Goal: Book appointment/travel/reservation

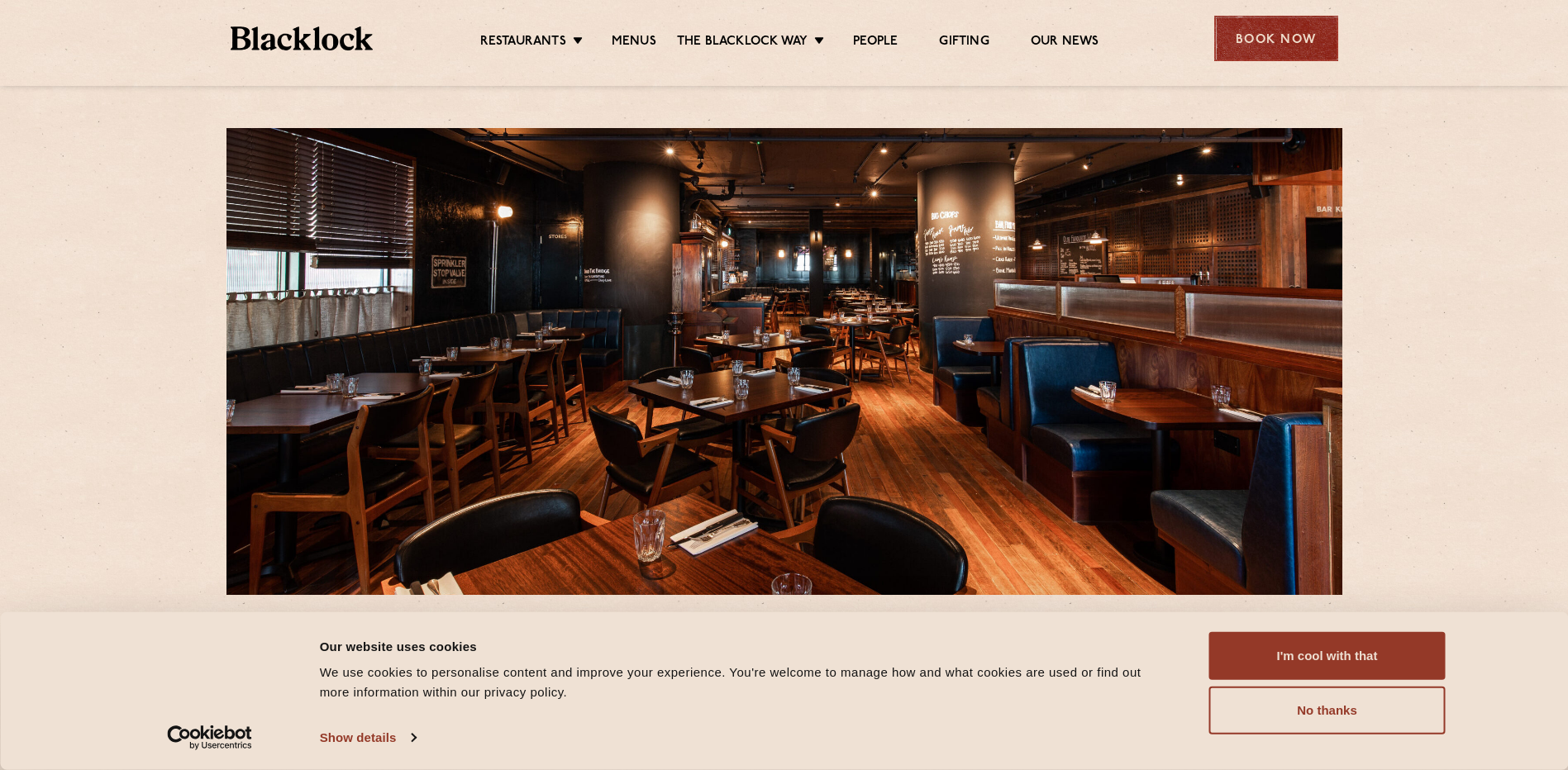
click at [1288, 28] on div "Book Now" at bounding box center [1276, 39] width 124 height 46
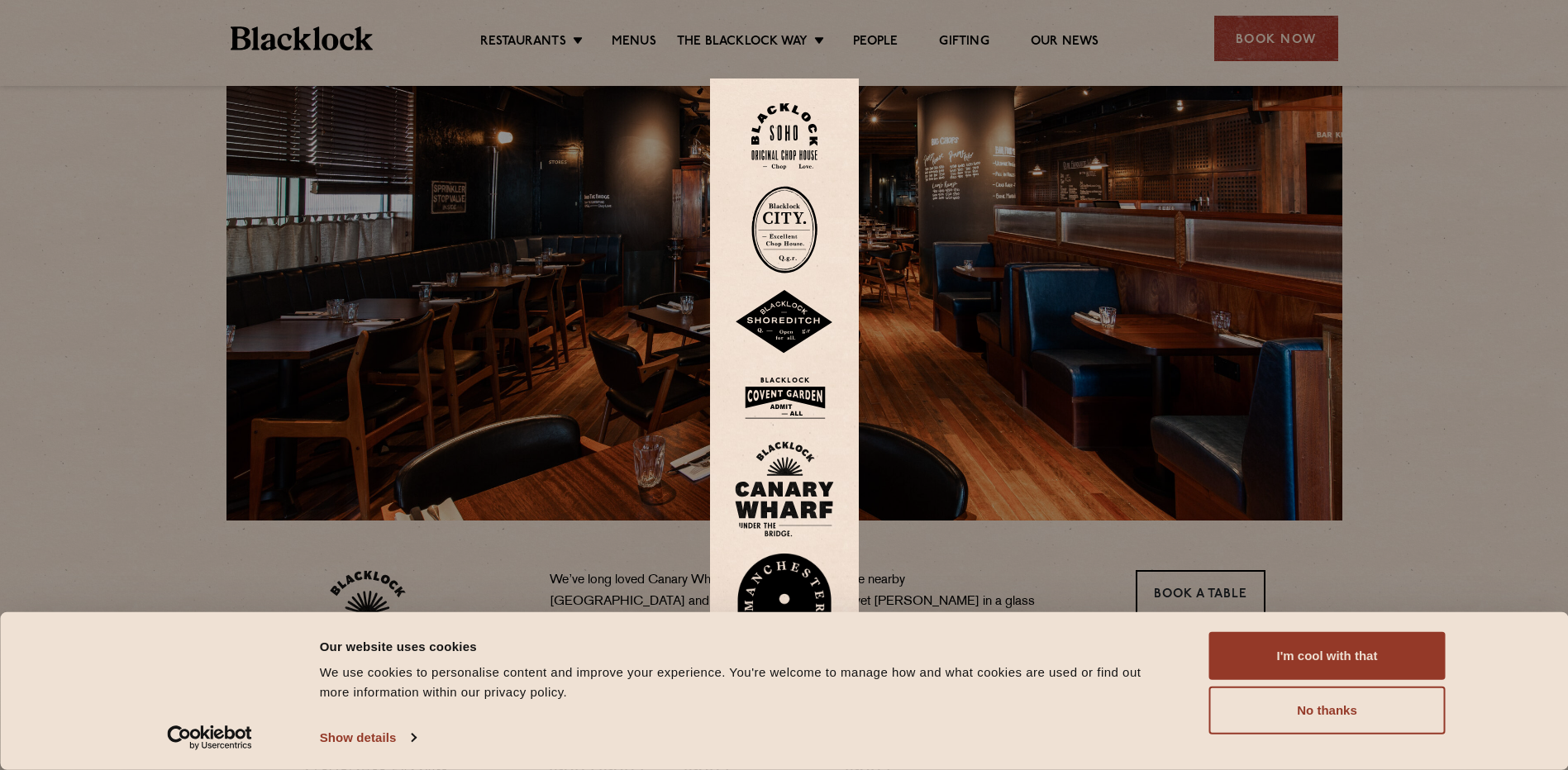
scroll to position [165, 0]
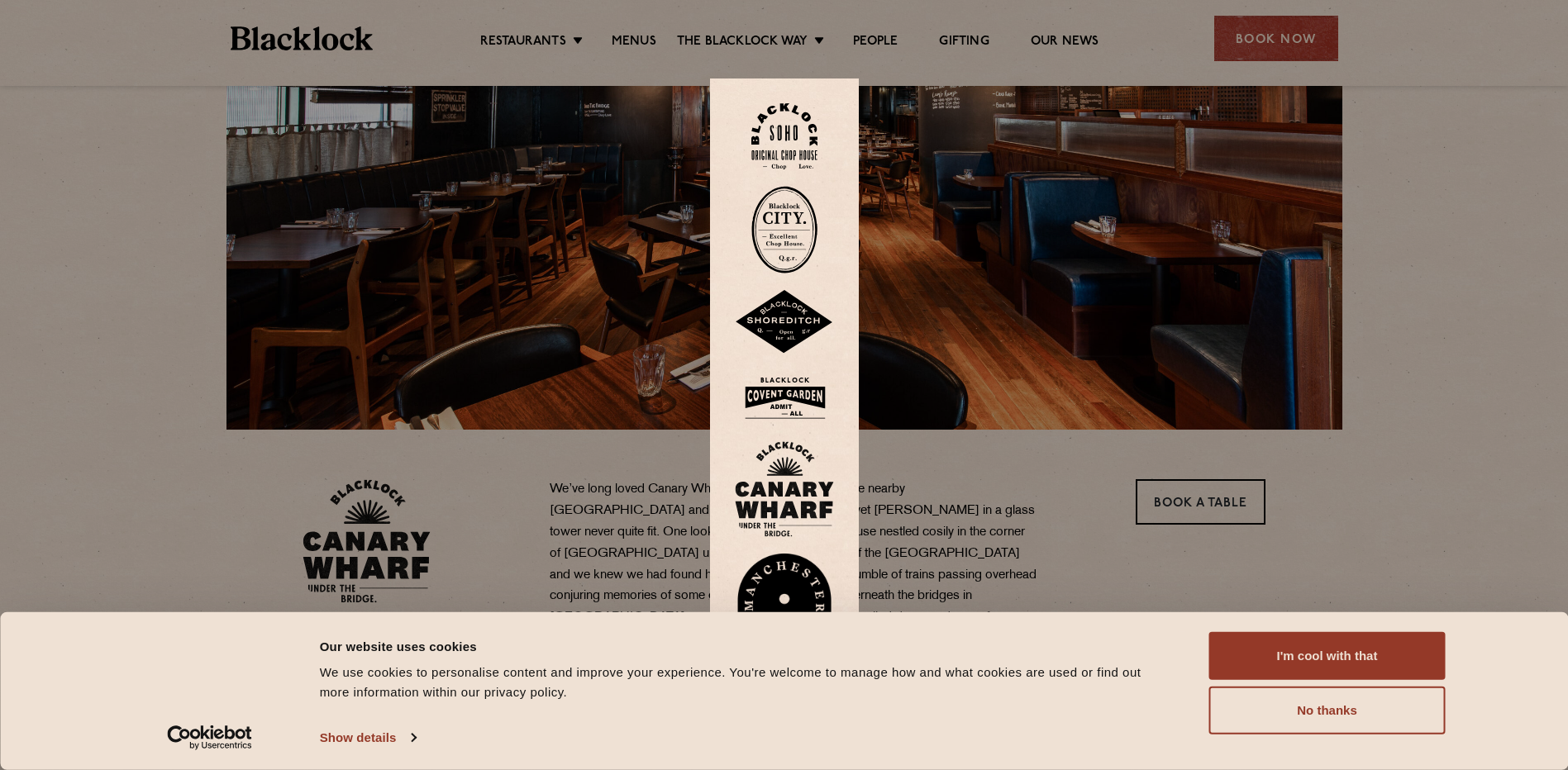
click at [796, 488] on img at bounding box center [784, 488] width 99 height 96
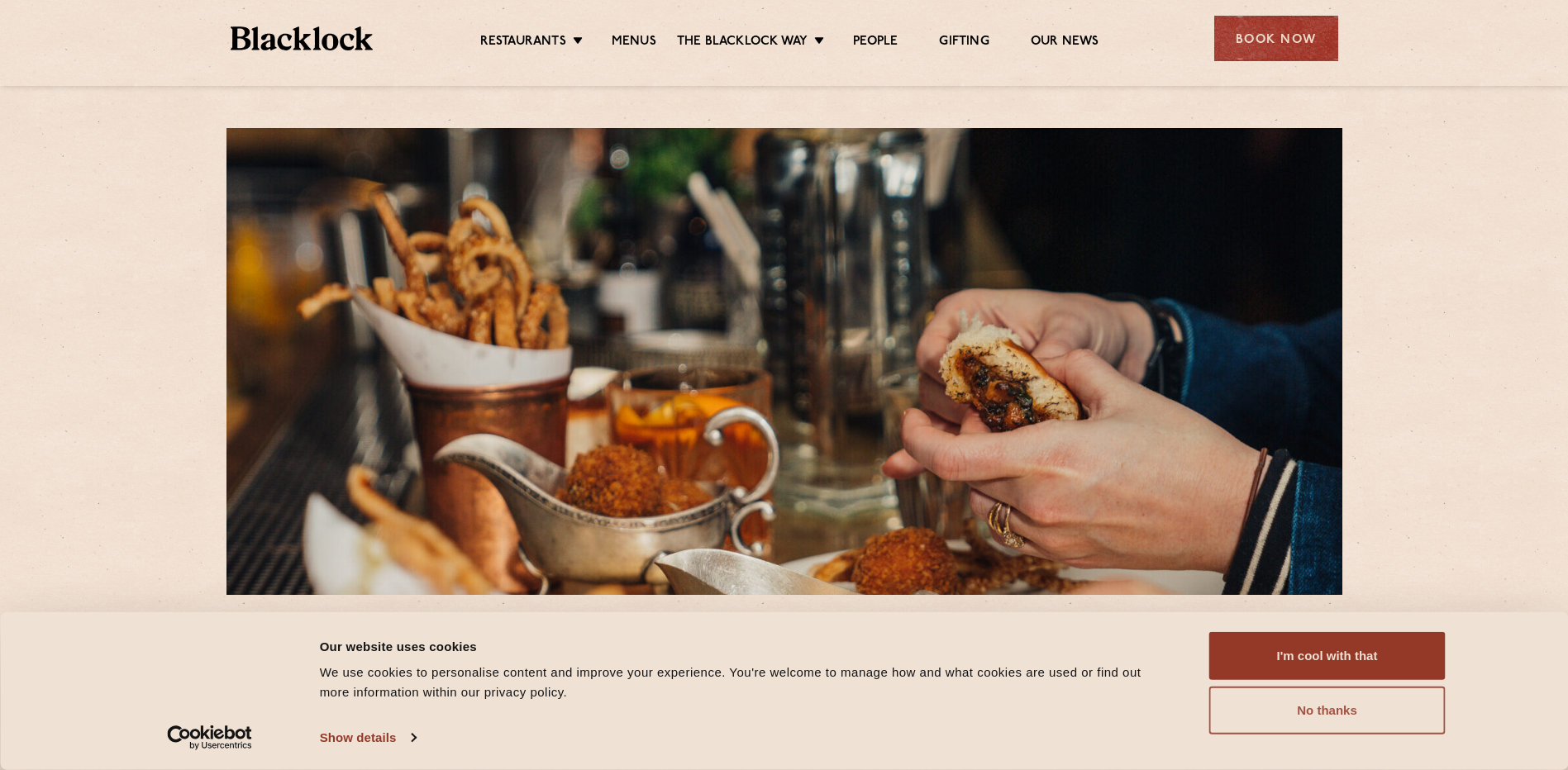
click at [1393, 695] on button "No thanks" at bounding box center [1327, 710] width 236 height 48
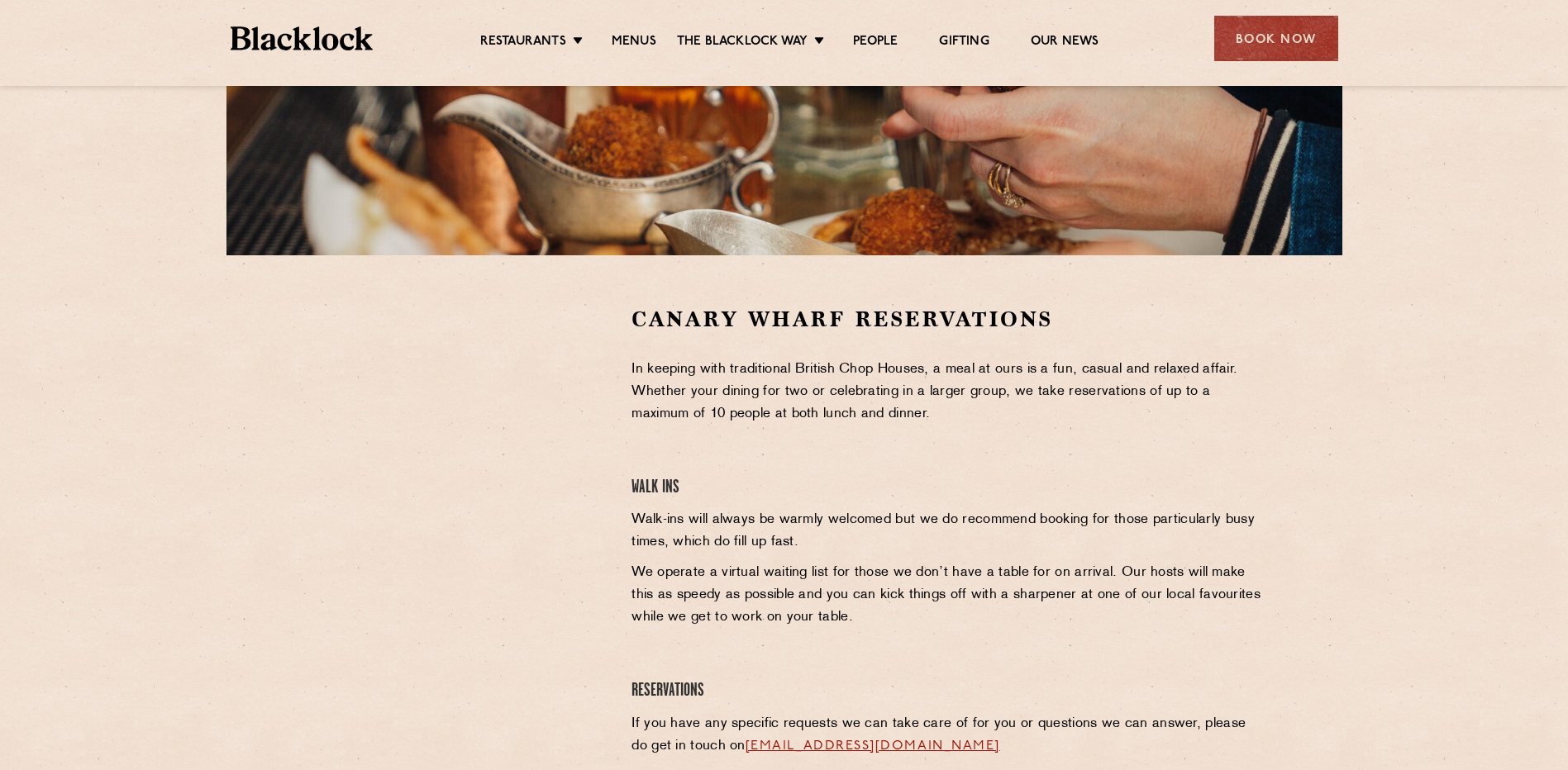
scroll to position [331, 0]
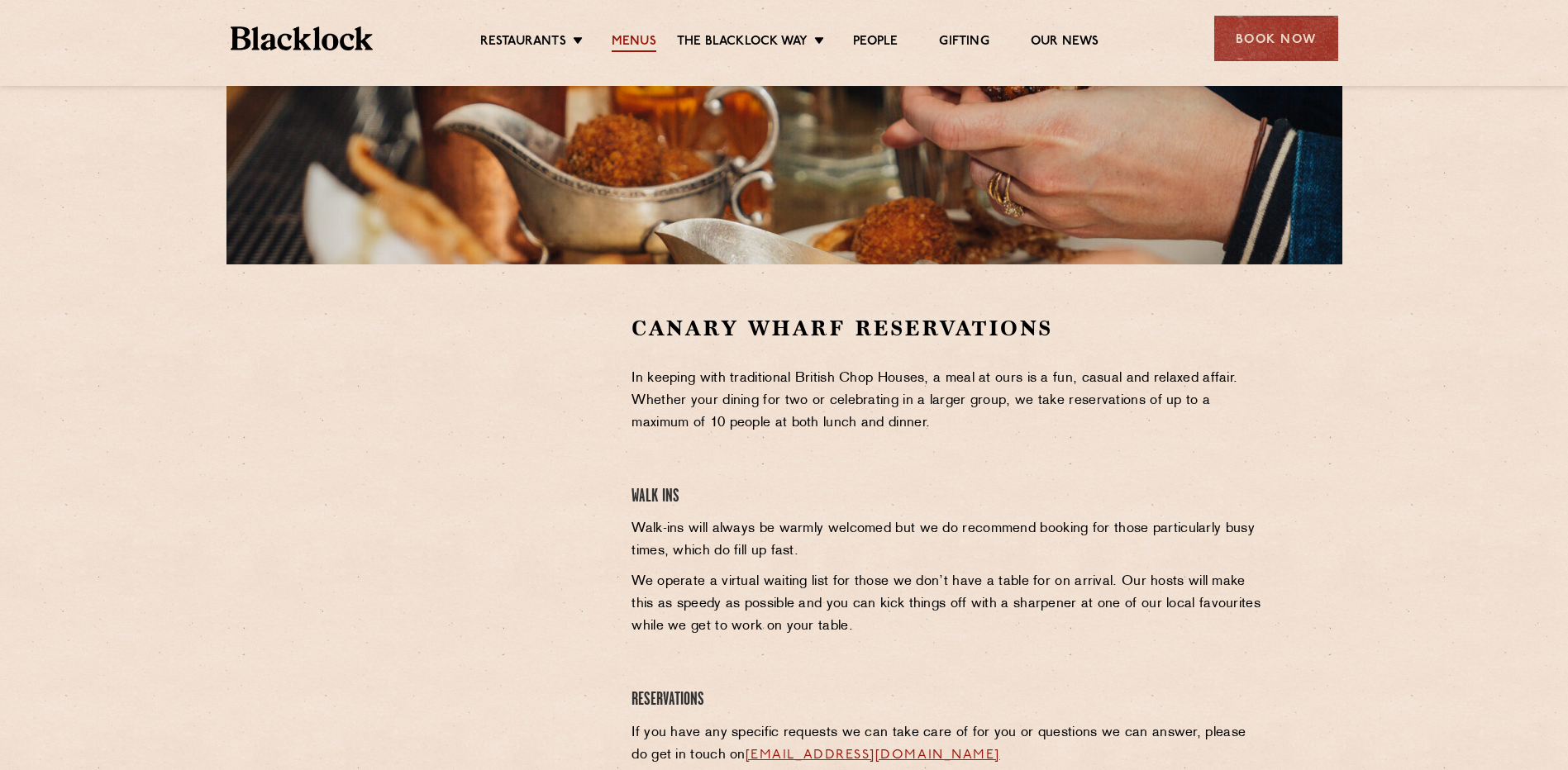
click at [639, 50] on link "Menus" at bounding box center [634, 43] width 45 height 18
